Goal: Find specific page/section

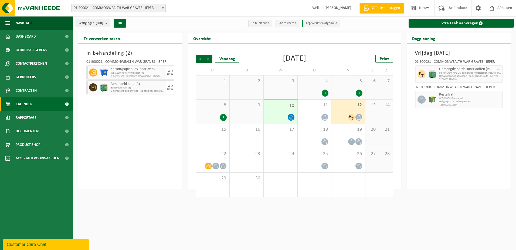
click at [347, 109] on div "12" at bounding box center [349, 111] width 34 height 24
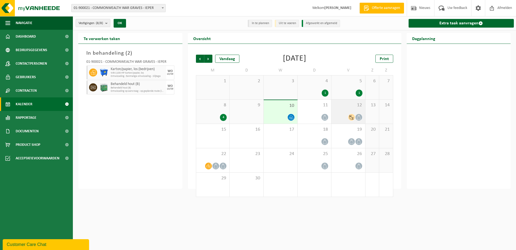
click at [349, 109] on div "12" at bounding box center [349, 111] width 34 height 24
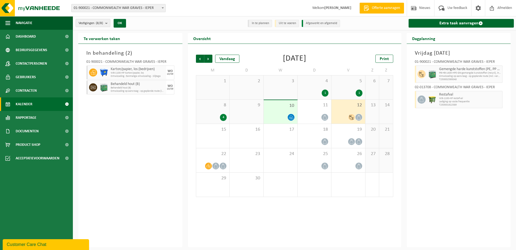
click at [290, 110] on div "10" at bounding box center [281, 111] width 34 height 23
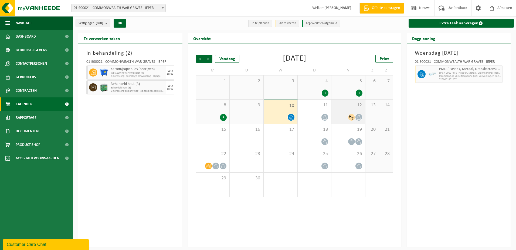
click at [355, 106] on span "12" at bounding box center [348, 105] width 28 height 6
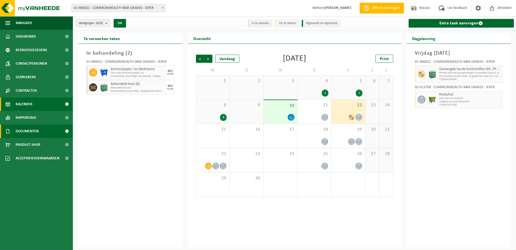
click at [28, 130] on span "Documenten" at bounding box center [27, 131] width 23 height 14
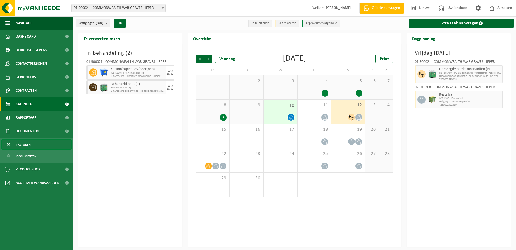
click at [27, 143] on span "Facturen" at bounding box center [23, 144] width 14 height 10
